Goal: Transaction & Acquisition: Purchase product/service

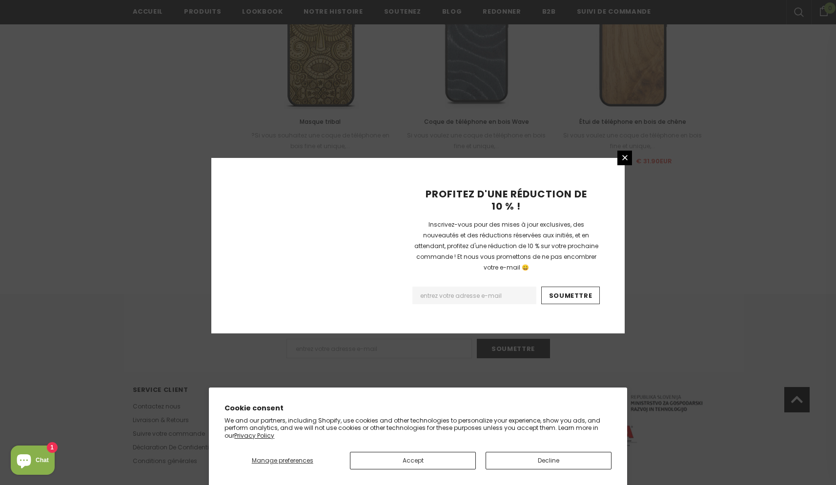
scroll to position [1057, 0]
